Goal: Book appointment/travel/reservation

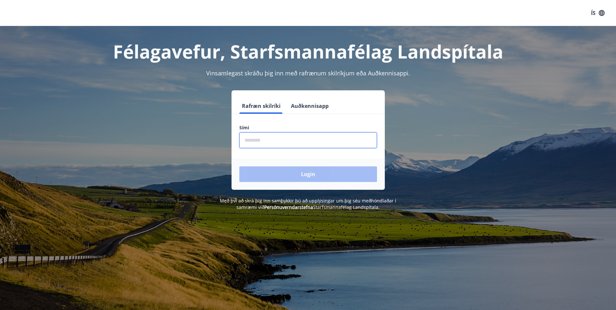
click at [298, 146] on input "phone" at bounding box center [308, 140] width 138 height 16
type input "********"
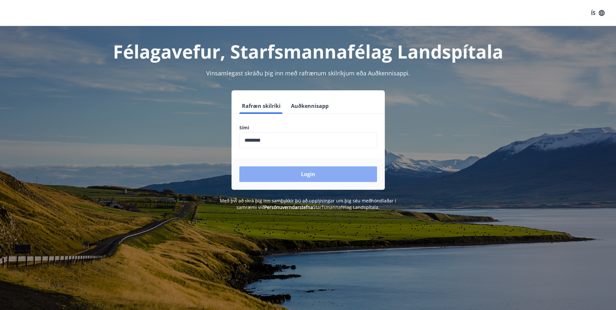
click at [307, 171] on button "Login" at bounding box center [308, 174] width 138 height 16
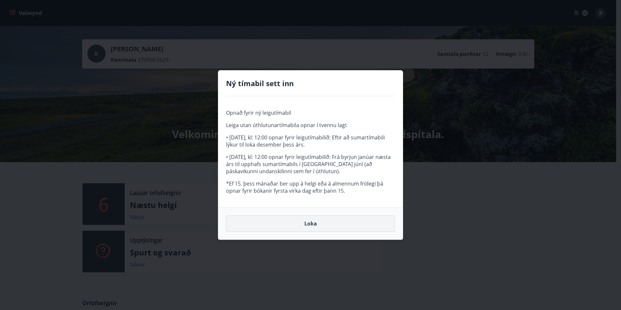
click at [319, 225] on button "Loka" at bounding box center [310, 223] width 169 height 16
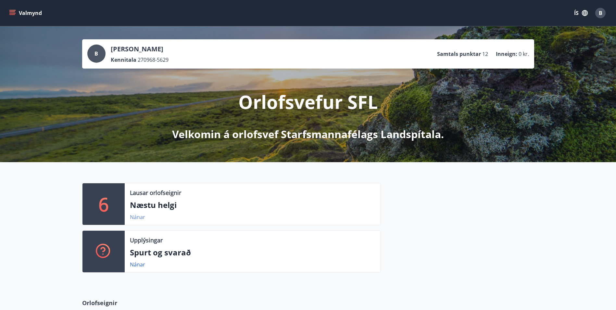
click at [135, 216] on link "Nánar" at bounding box center [137, 216] width 15 height 7
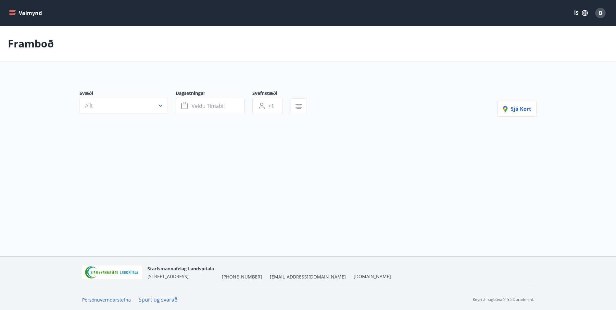
type input "*"
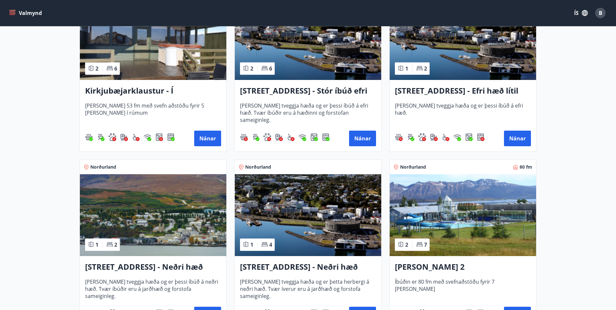
scroll to position [195, 0]
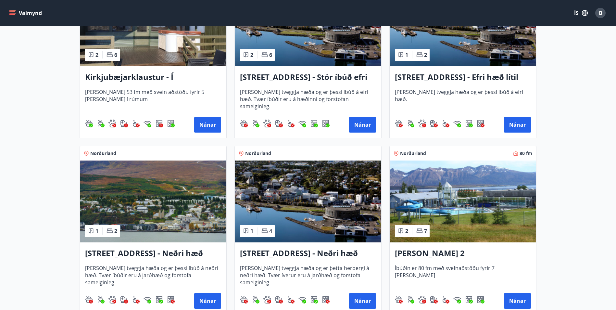
click at [352, 80] on h3 "[STREET_ADDRESS] - Stór íbúð efri hæð íbúð 1" at bounding box center [308, 77] width 136 height 12
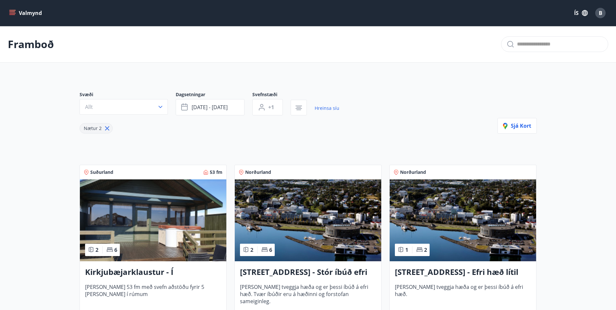
click at [14, 14] on icon "menu" at bounding box center [12, 13] width 6 height 6
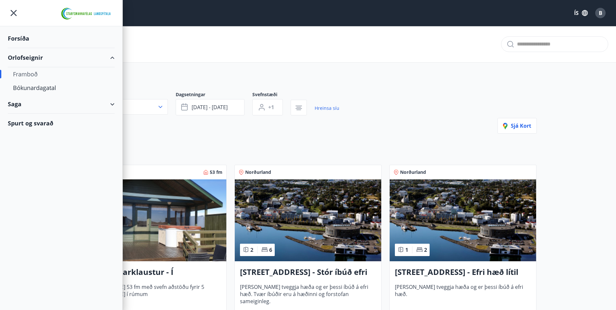
click at [27, 75] on div "Framboð" at bounding box center [61, 74] width 96 height 14
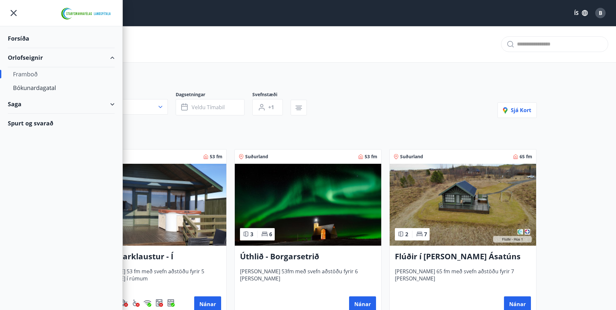
type input "*"
click at [396, 97] on div "Svæði Allt Dagsetningar Veldu tímabil Svefnstæði +1 Sjá kort" at bounding box center [308, 104] width 457 height 27
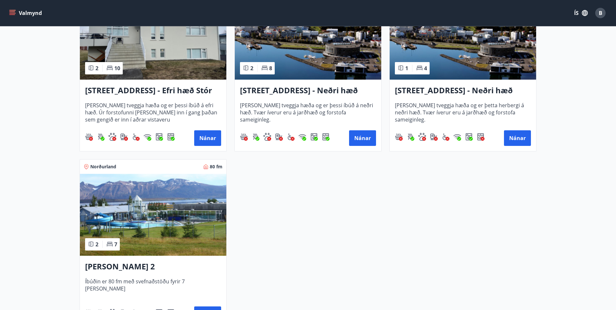
scroll to position [812, 0]
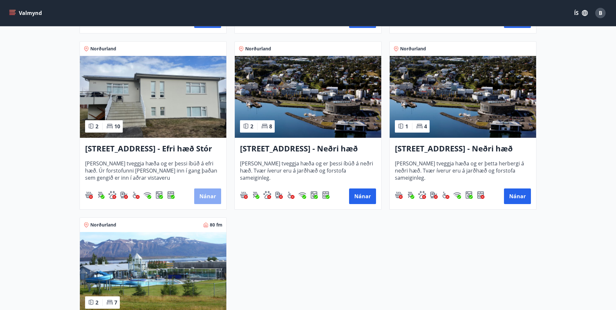
click at [203, 191] on button "Nánar" at bounding box center [207, 196] width 27 height 16
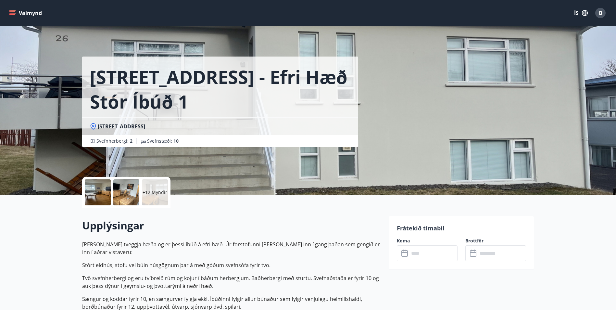
click at [93, 199] on div at bounding box center [98, 192] width 26 height 26
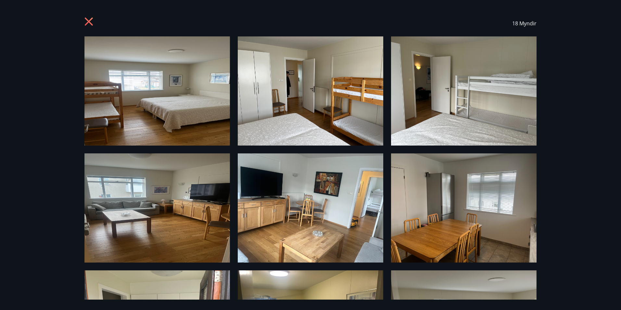
click at [87, 21] on icon at bounding box center [89, 22] width 10 height 10
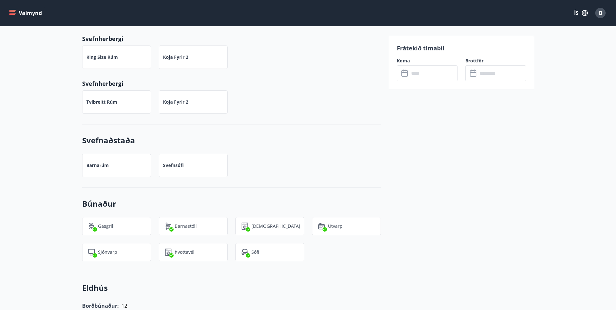
scroll to position [198, 0]
